Goal: Transaction & Acquisition: Purchase product/service

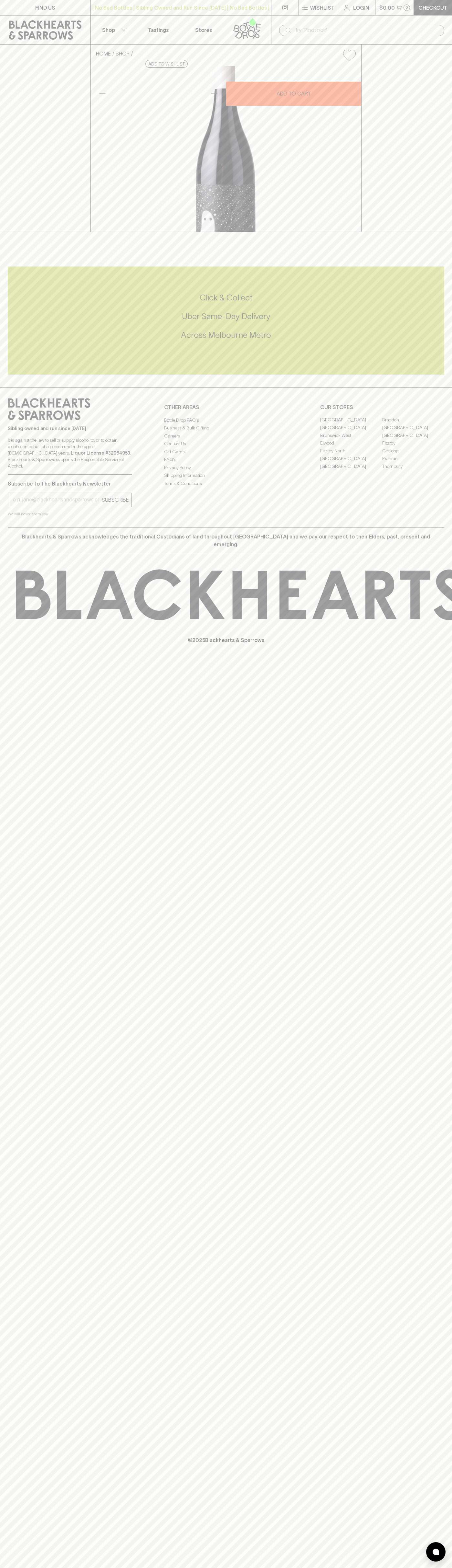
click at [49, 29] on icon at bounding box center [45, 30] width 81 height 19
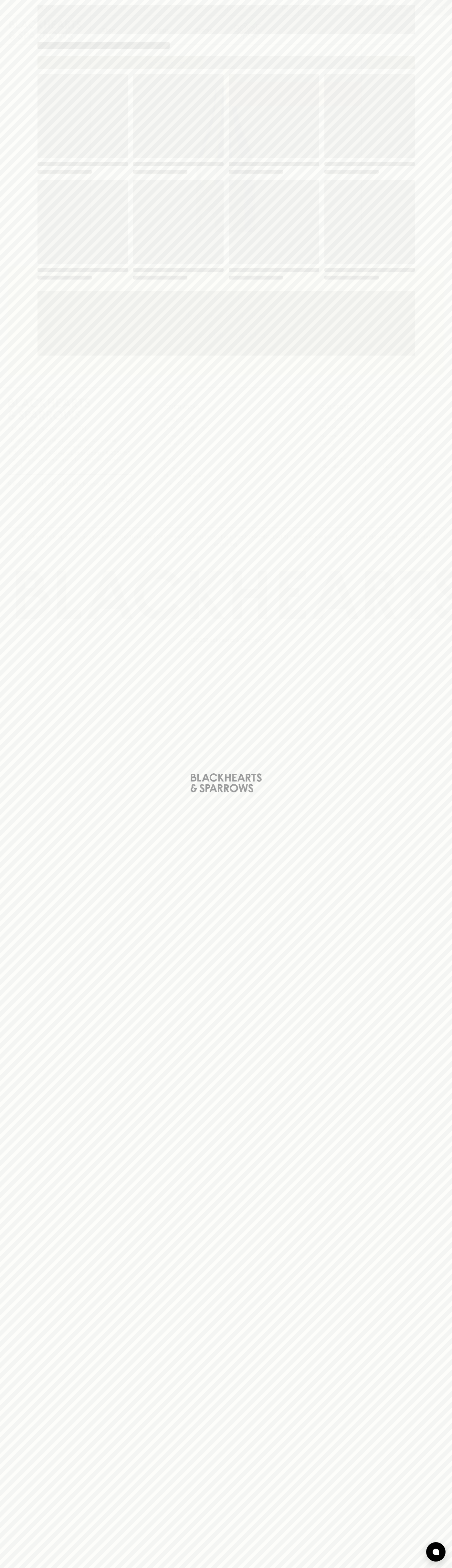
click at [345, 1567] on html "FIND US | No Bad Bottles | Sibling Owned and Run Since 2006 | No Bad Bottles | …" at bounding box center [226, 784] width 452 height 1568
click at [15, 292] on div "Loading" at bounding box center [226, 784] width 452 height 1568
